Goal: Ask a question: Seek information or help from site administrators or community

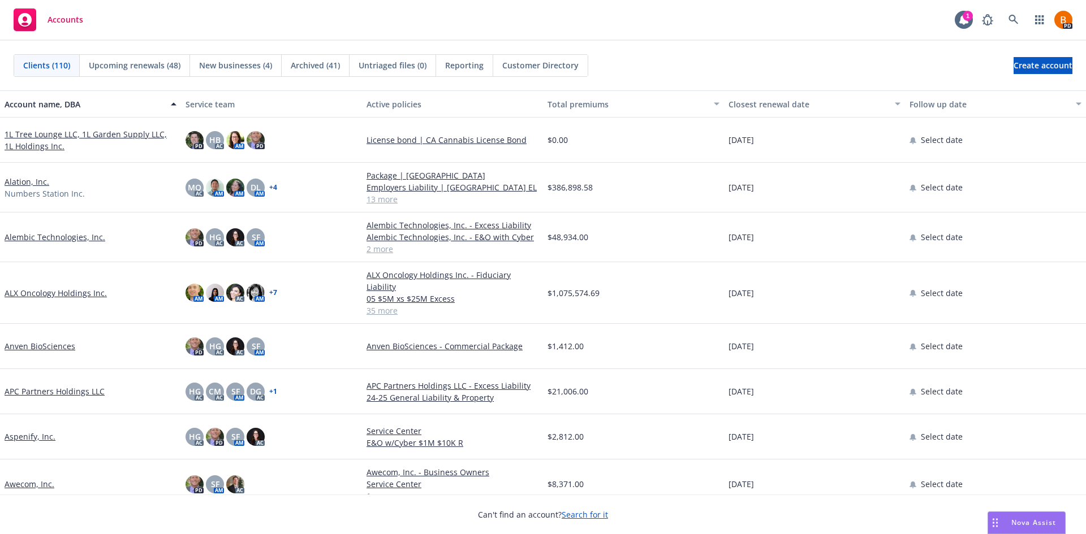
click at [1015, 516] on div "Nova Assist" at bounding box center [1026, 522] width 77 height 21
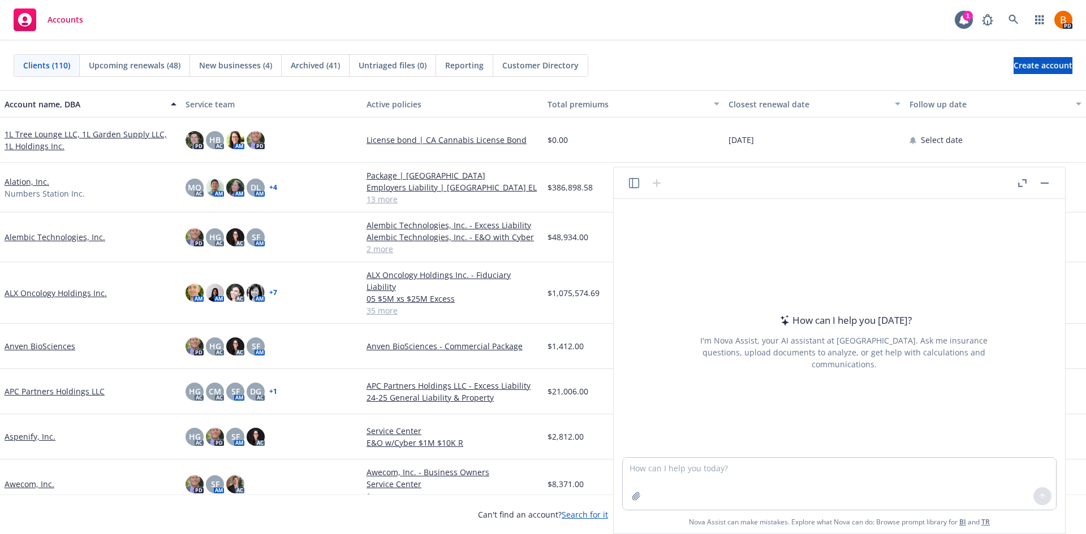
click at [1023, 180] on icon "button" at bounding box center [1024, 181] width 4 height 4
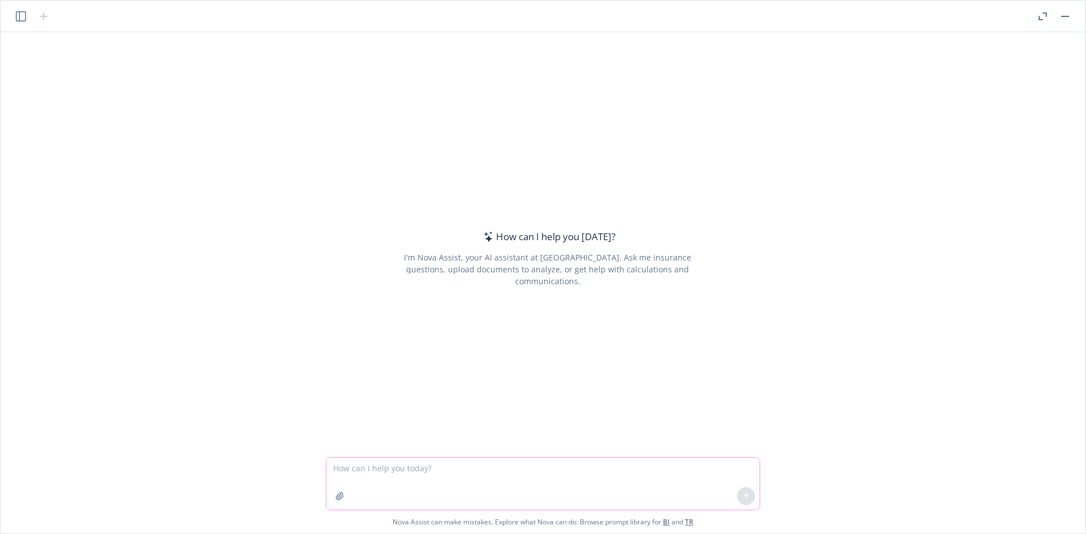
click at [363, 469] on textarea at bounding box center [542, 484] width 433 height 52
type textarea "Why should Axiado Corporation buy Technology Errors and Omissions with Cyber li…"
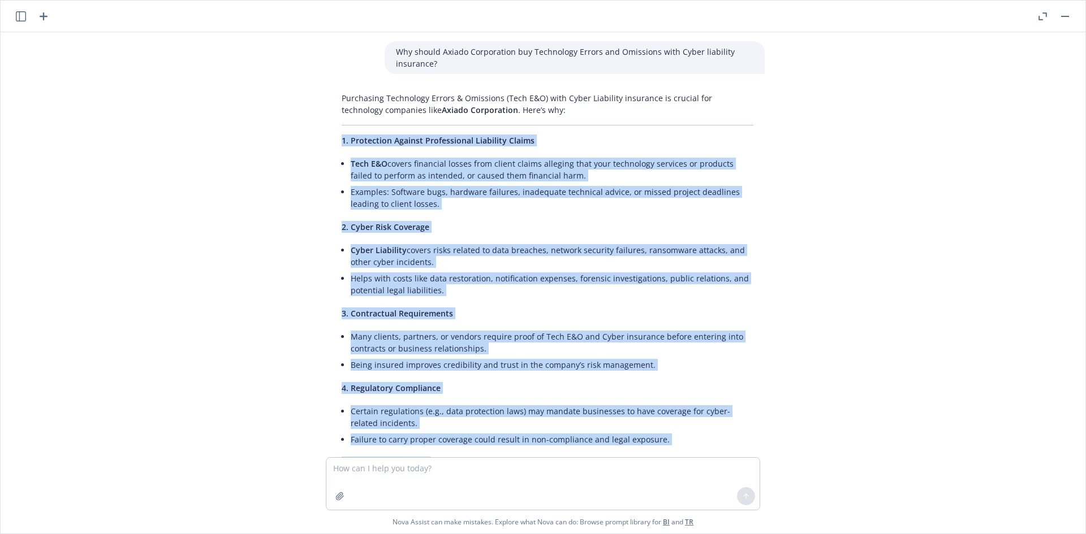
drag, startPoint x: 727, startPoint y: 213, endPoint x: 328, endPoint y: 138, distance: 405.7
click at [330, 138] on div "Purchasing Technology Errors & Omissions (Tech E&O) with Cyber Liability insura…" at bounding box center [547, 484] width 434 height 792
copy div "2. Loremipsum Dolorsi Ametconsecte Adipiscin Elitse Doei T&I utlabo etdolorem a…"
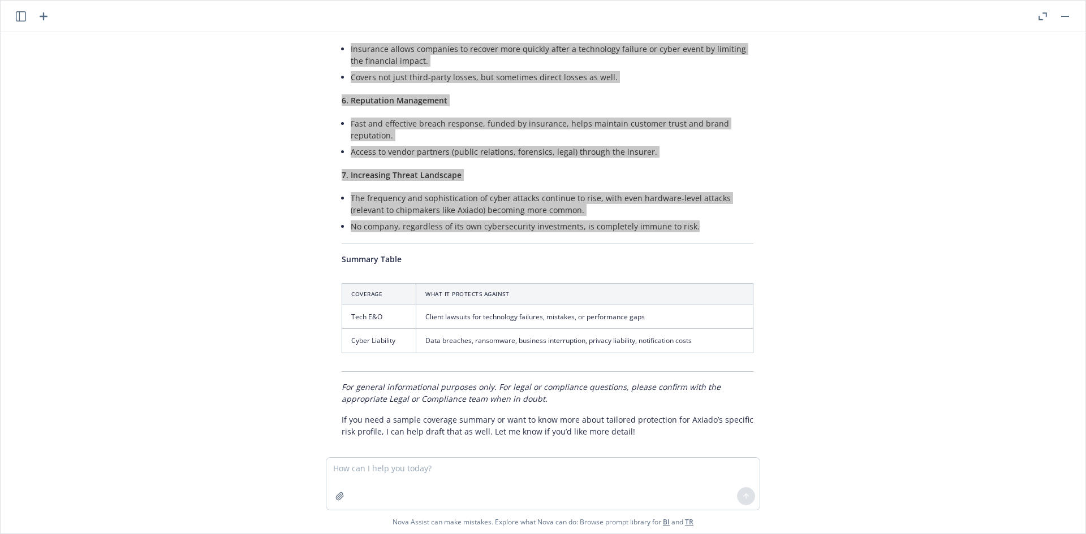
scroll to position [449, 0]
